Goal: Information Seeking & Learning: Learn about a topic

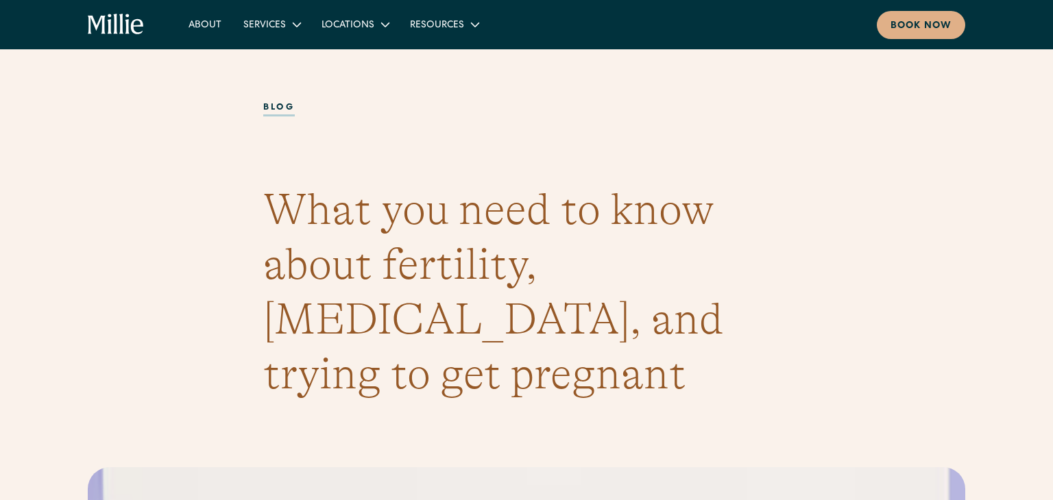
click at [114, 31] on icon "home" at bounding box center [116, 25] width 57 height 22
